Goal: Task Accomplishment & Management: Manage account settings

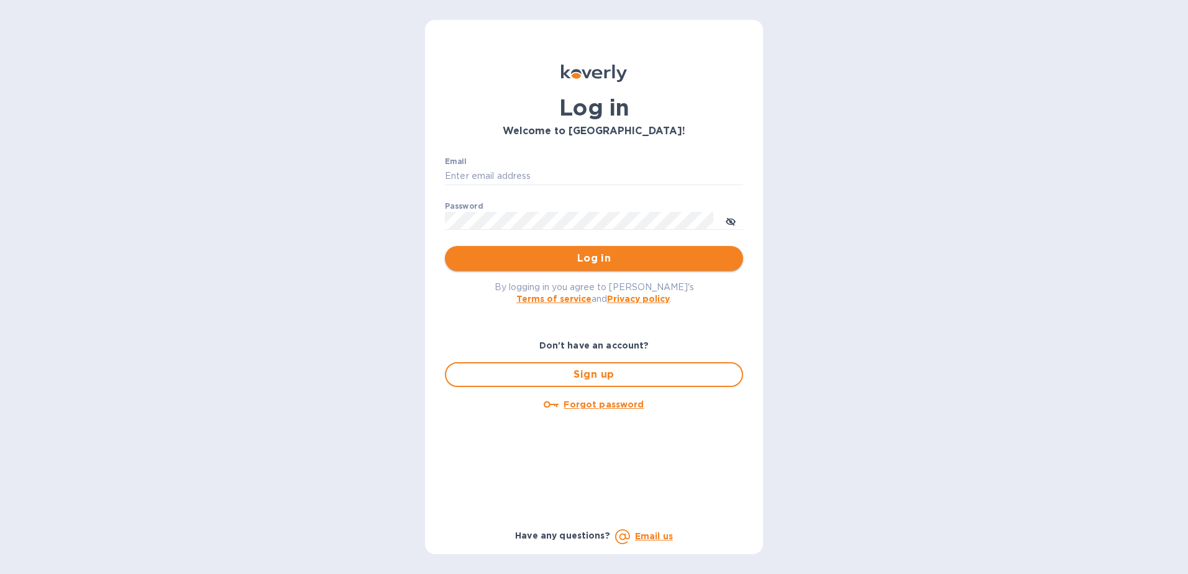
type input "[PERSON_NAME][EMAIL_ADDRESS][PERSON_NAME][DOMAIN_NAME]"
click at [549, 267] on button "Log in" at bounding box center [594, 258] width 298 height 25
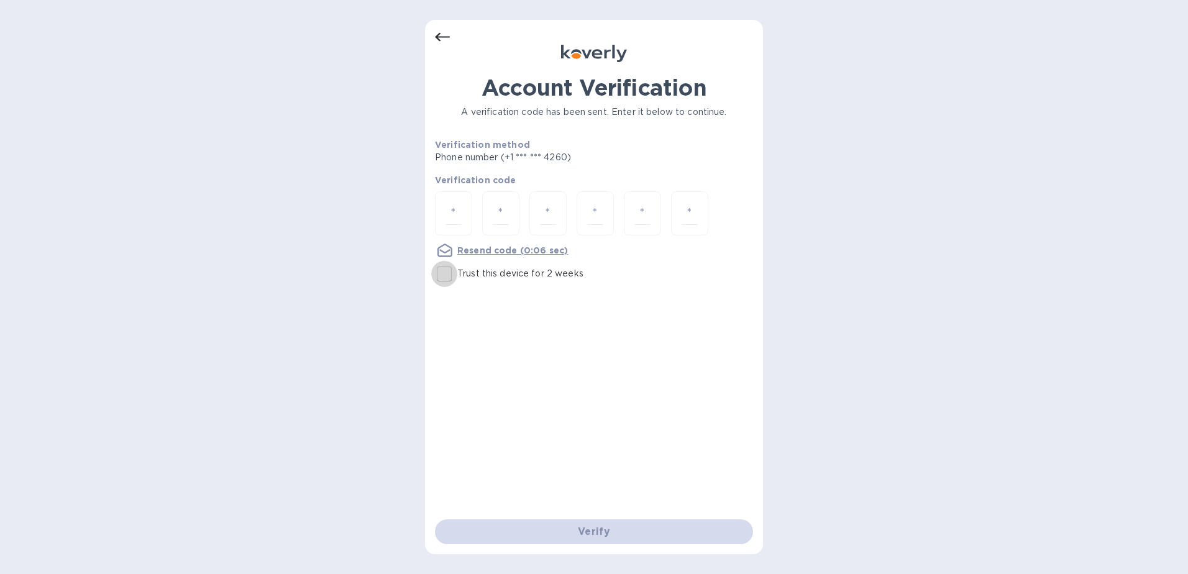
click at [441, 276] on input "Trust this device for 2 weeks" at bounding box center [444, 274] width 26 height 26
checkbox input "true"
click at [444, 214] on div at bounding box center [453, 213] width 37 height 44
type input "4"
type input "2"
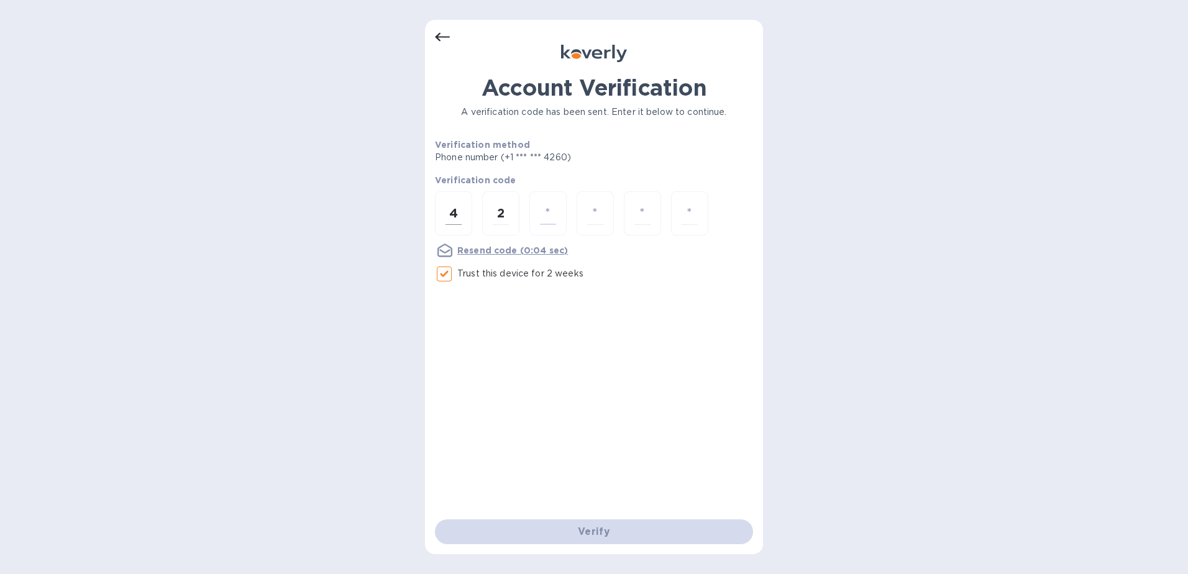
type input "0"
type input "8"
type input "2"
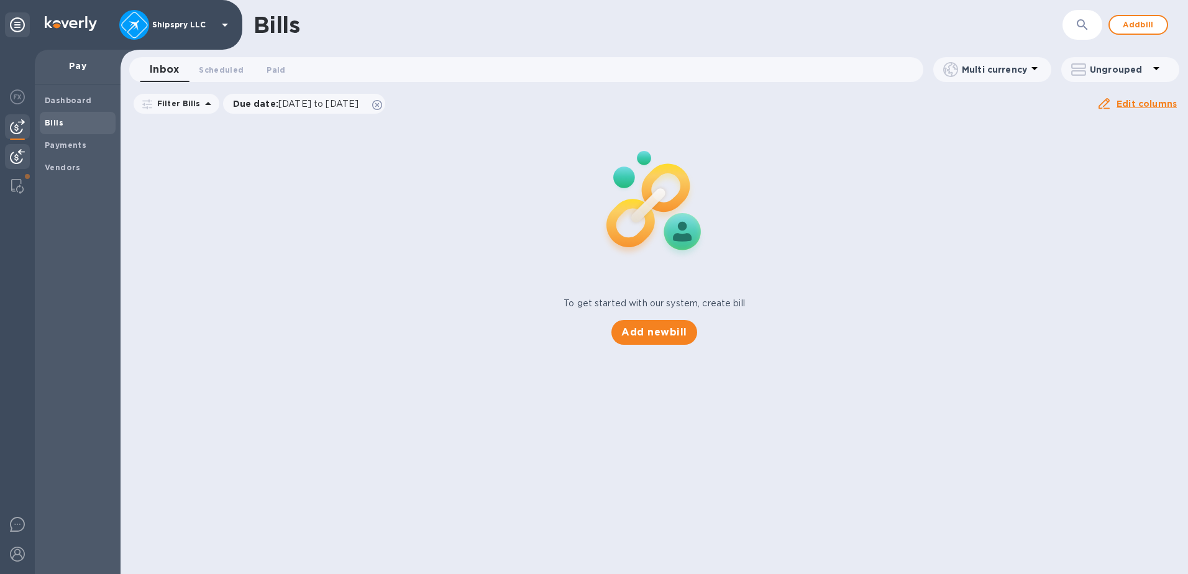
click at [16, 155] on img at bounding box center [17, 156] width 15 height 15
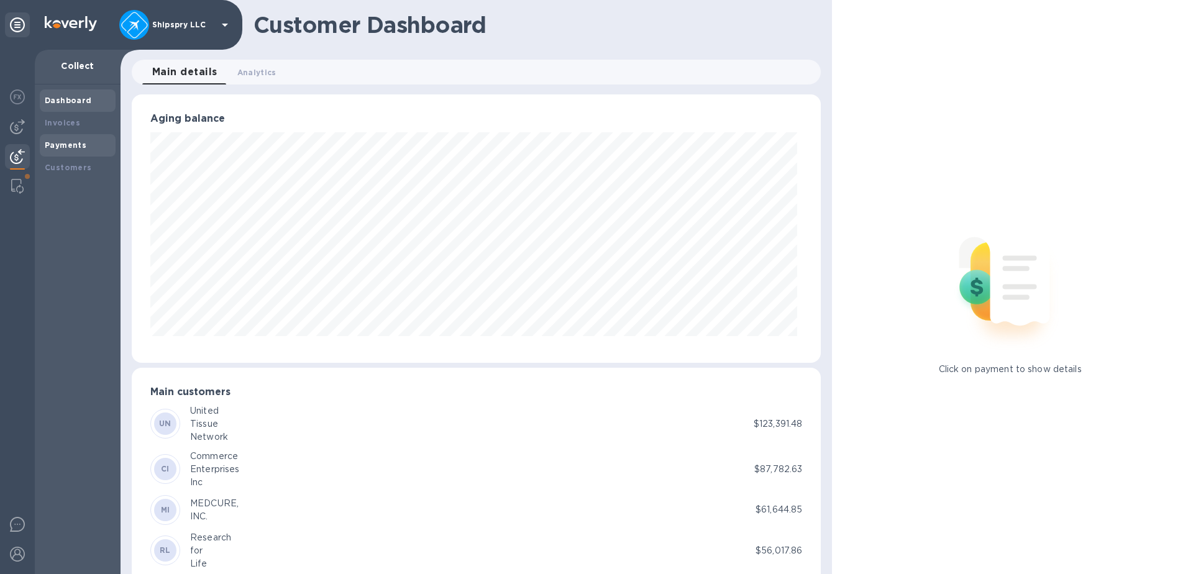
scroll to position [620980, 620565]
click at [81, 147] on b "Payments" at bounding box center [66, 144] width 42 height 9
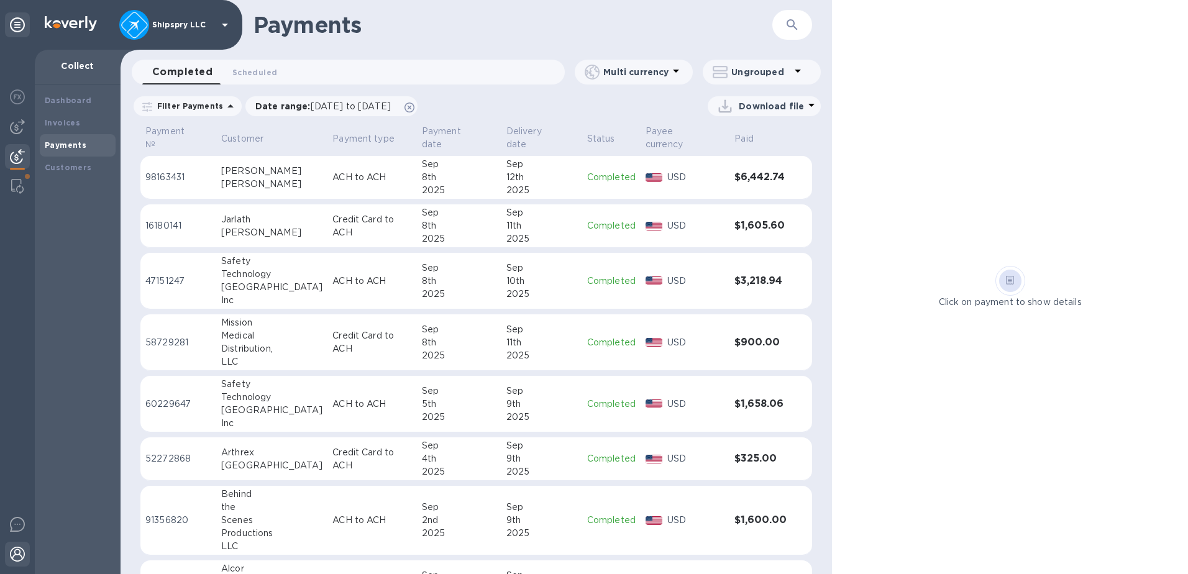
click at [21, 550] on img at bounding box center [17, 554] width 15 height 15
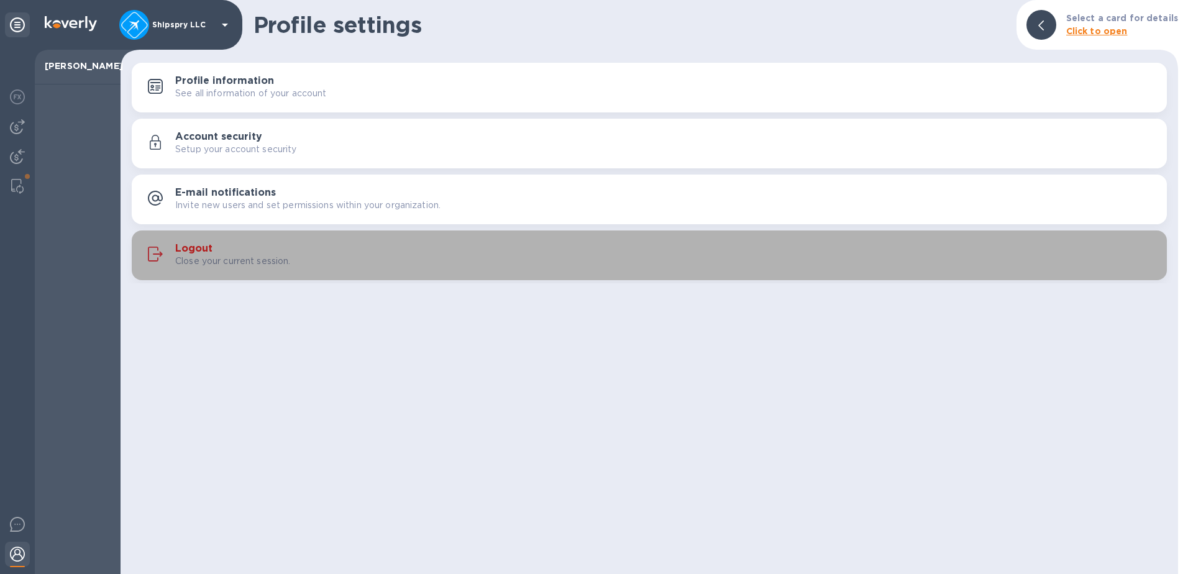
click at [433, 248] on div "Logout Close your current session." at bounding box center [666, 255] width 982 height 25
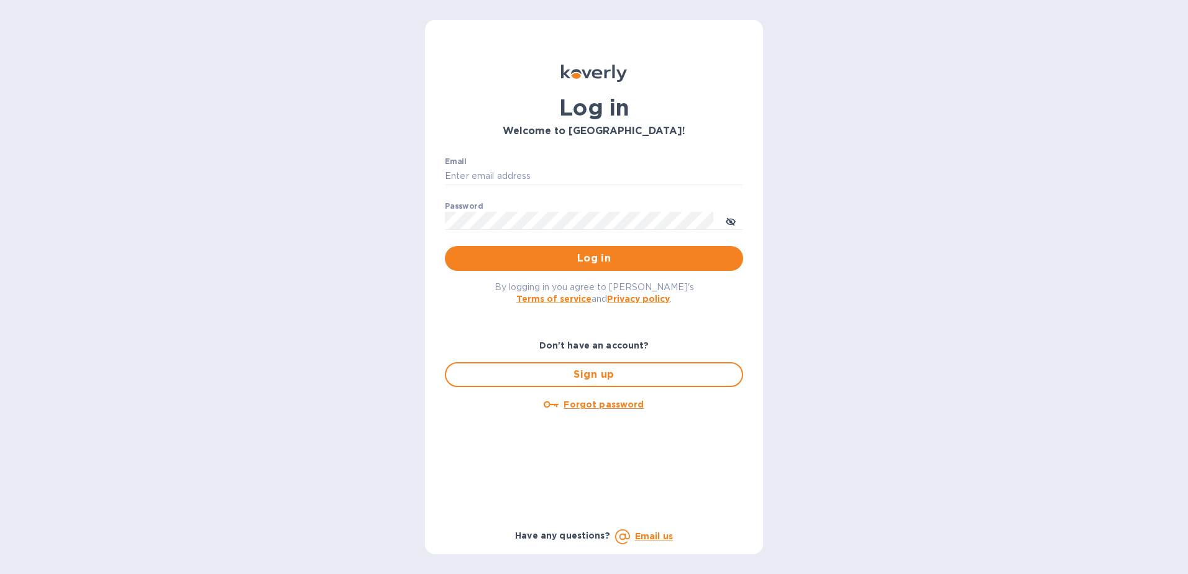
type input "[PERSON_NAME][EMAIL_ADDRESS][PERSON_NAME][DOMAIN_NAME]"
